Goal: Transaction & Acquisition: Purchase product/service

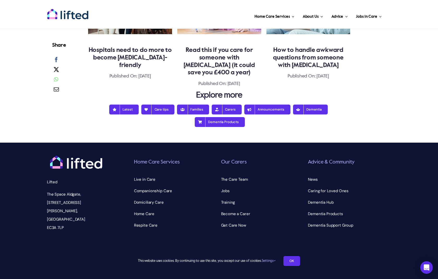
scroll to position [590, 0]
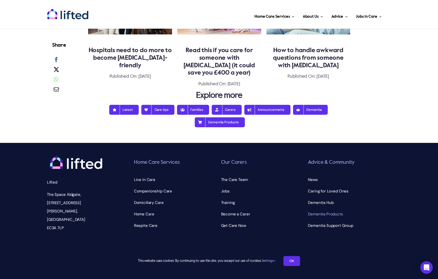
click at [336, 210] on span "Dementia Products" at bounding box center [325, 214] width 35 height 8
click at [312, 210] on span "Dementia Products" at bounding box center [325, 214] width 35 height 8
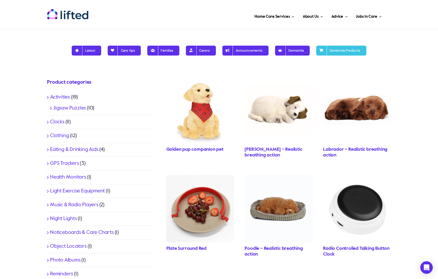
scroll to position [115, 0]
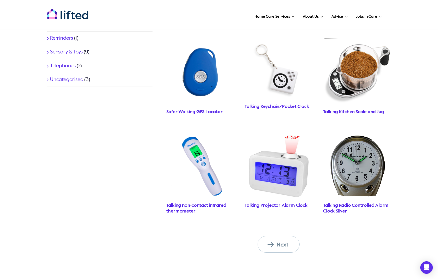
scroll to position [352, 0]
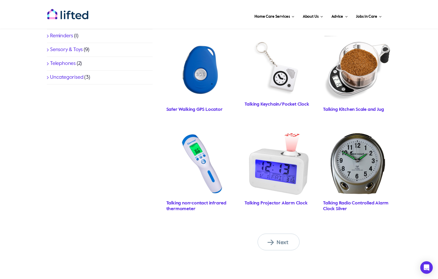
click at [282, 244] on span "Next" at bounding box center [281, 242] width 29 height 7
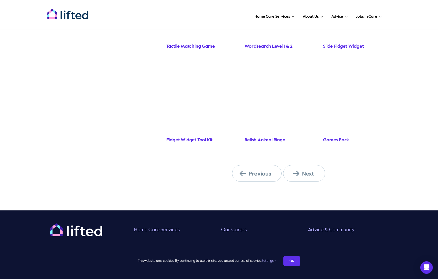
scroll to position [416, 0]
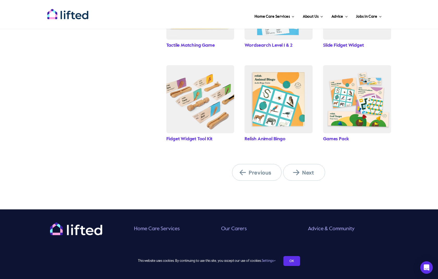
click at [308, 172] on span "Next" at bounding box center [307, 172] width 29 height 7
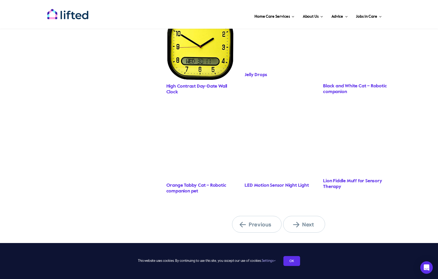
scroll to position [409, 0]
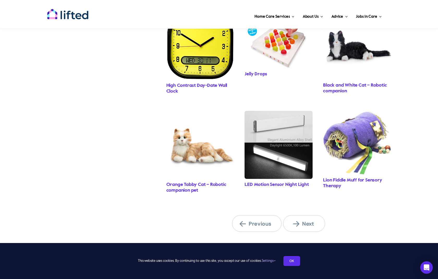
click at [308, 222] on span "Next" at bounding box center [307, 223] width 29 height 7
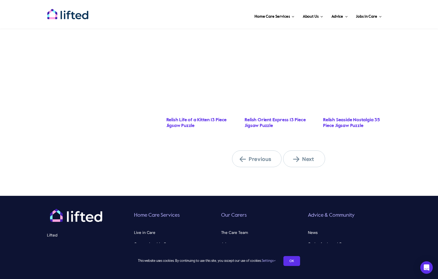
scroll to position [436, 0]
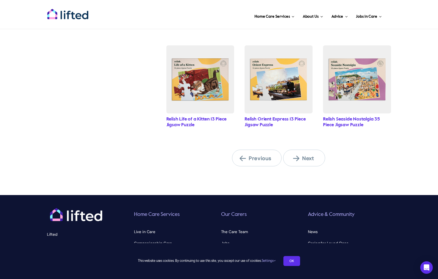
click at [308, 158] on span "Next" at bounding box center [307, 158] width 29 height 7
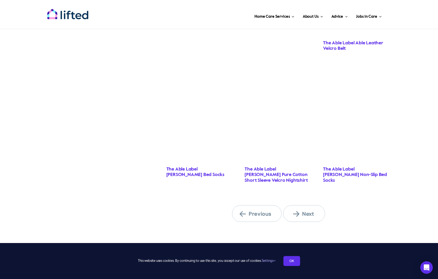
scroll to position [459, 0]
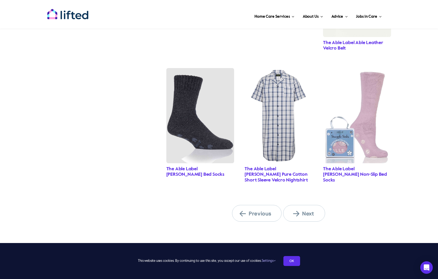
click at [311, 210] on span "Next" at bounding box center [307, 213] width 29 height 7
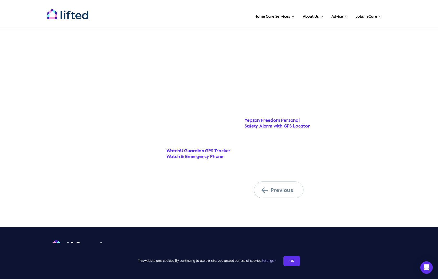
scroll to position [555, 0]
